Goal: Find specific page/section: Find specific page/section

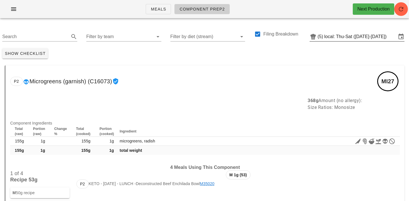
click at [349, 36] on input "local: Thu-Sat ([DATE]-[DATE])" at bounding box center [361, 36] width 72 height 9
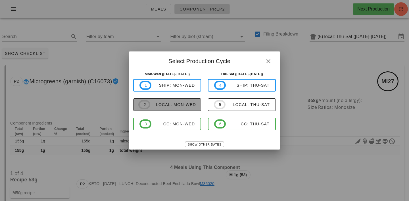
click at [171, 106] on div "local: Mon-Wed" at bounding box center [173, 104] width 46 height 5
type input "local: Mon-Wed ([DATE]-[DATE])"
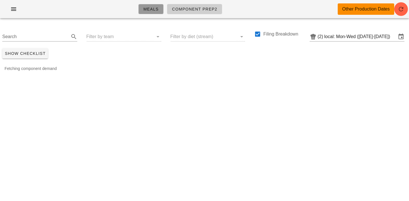
click at [152, 13] on link "Meals" at bounding box center [150, 9] width 25 height 10
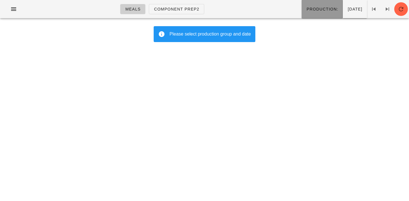
click at [307, 9] on span "Production:" at bounding box center [323, 9] width 32 height 5
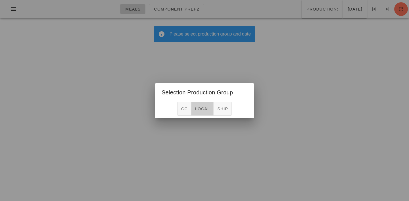
click at [198, 107] on span "local" at bounding box center [202, 109] width 15 height 5
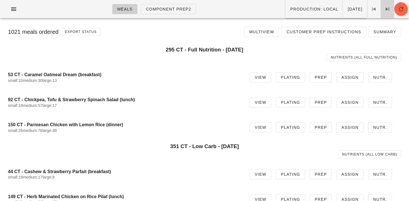
click at [386, 12] on icon at bounding box center [387, 9] width 7 height 7
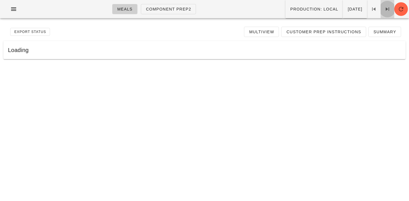
click at [386, 12] on icon at bounding box center [387, 9] width 7 height 7
click at [13, 9] on icon "button" at bounding box center [13, 9] width 7 height 7
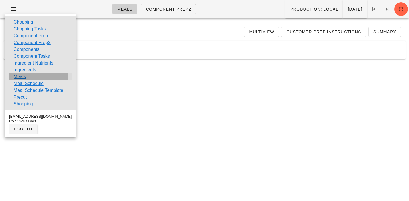
click at [20, 78] on link "Meals" at bounding box center [20, 76] width 12 height 7
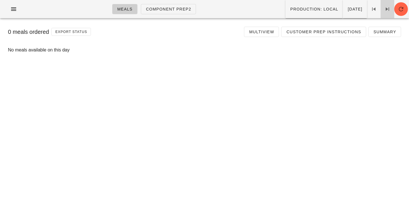
click at [388, 8] on icon at bounding box center [387, 9] width 7 height 7
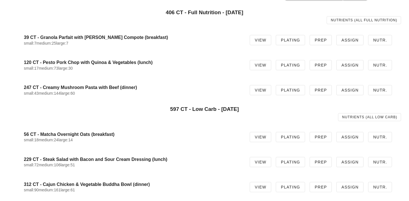
scroll to position [42, 0]
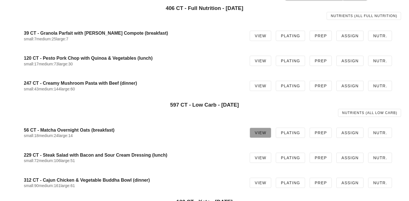
click at [260, 131] on span "View" at bounding box center [261, 133] width 12 height 5
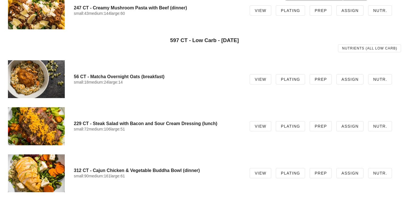
scroll to position [172, 0]
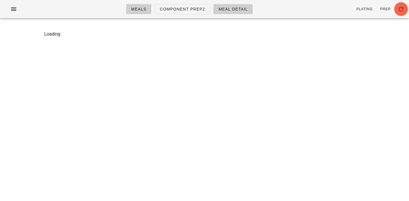
click at [297, 80] on div "Meals Component Prep2 Meal Detail Plating Prep Loading Something unexpected hap…" at bounding box center [204, 100] width 409 height 201
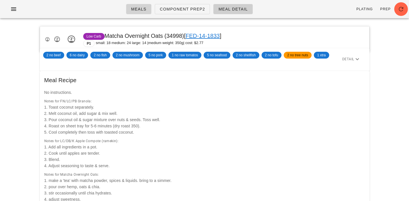
click at [142, 9] on span "Meals" at bounding box center [139, 9] width 16 height 5
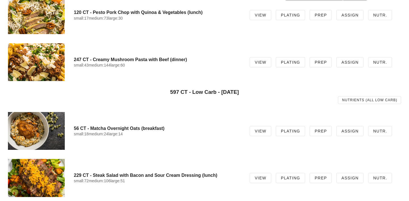
scroll to position [122, 0]
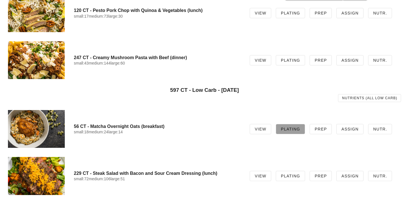
click at [300, 130] on span "Plating" at bounding box center [291, 129] width 20 height 5
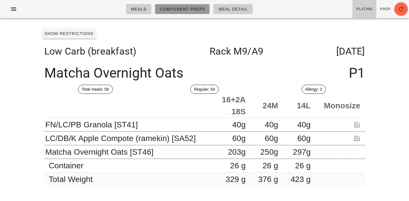
click at [175, 13] on link "Component Prep2" at bounding box center [182, 9] width 55 height 10
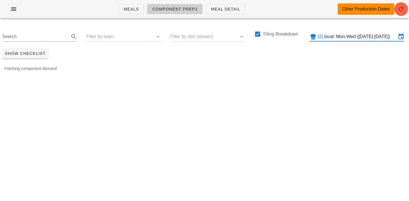
click at [347, 38] on input "local: Mon-Wed ([DATE]-[DATE])" at bounding box center [361, 36] width 72 height 9
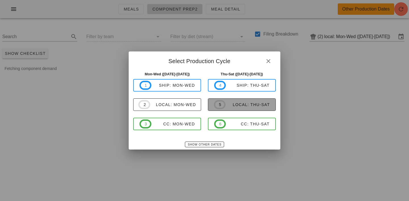
click at [246, 105] on div "local: Thu-Sat" at bounding box center [248, 104] width 44 height 5
type input "local: Thu-Sat ([DATE]-[DATE])"
